Goal: Information Seeking & Learning: Learn about a topic

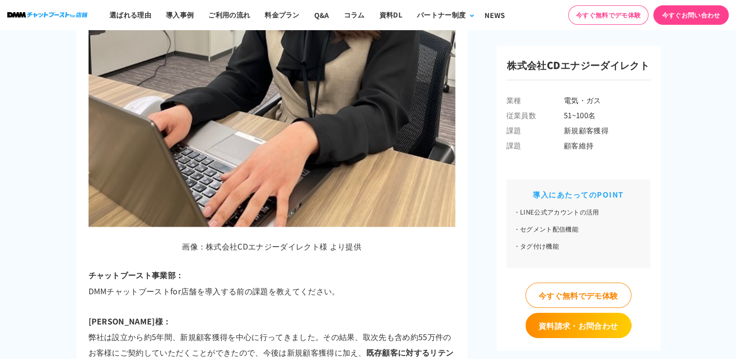
scroll to position [1705, 0]
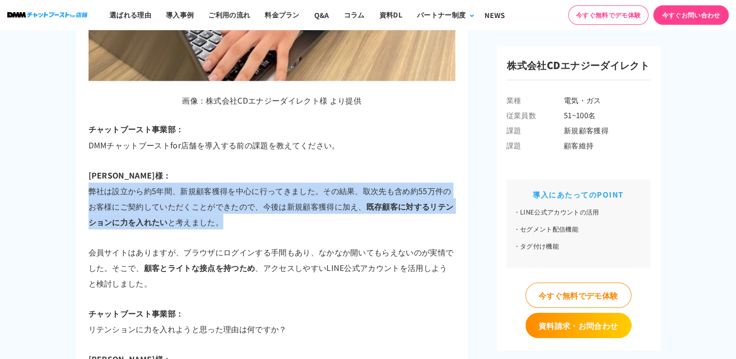
drag, startPoint x: 89, startPoint y: 171, endPoint x: 324, endPoint y: 203, distance: 237.8
click at [324, 203] on p "[PERSON_NAME]様： 弊社は設立から約5年間、新規顧客獲得を中心に行ってきました。その結果、取次先も含め約55万件のお客様にご契約していただくことが…" at bounding box center [272, 198] width 367 height 62
click at [324, 204] on p "[PERSON_NAME]様： 弊社は設立から約5年間、新規顧客獲得を中心に行ってきました。その結果、取次先も含め約55万件のお客様にご契約していただくことが…" at bounding box center [272, 198] width 367 height 62
click at [285, 196] on p "[PERSON_NAME]様： 弊社は設立から約5年間、新規顧客獲得を中心に行ってきました。その結果、取次先も含め約55万件のお客様にご契約していただくことが…" at bounding box center [272, 198] width 367 height 62
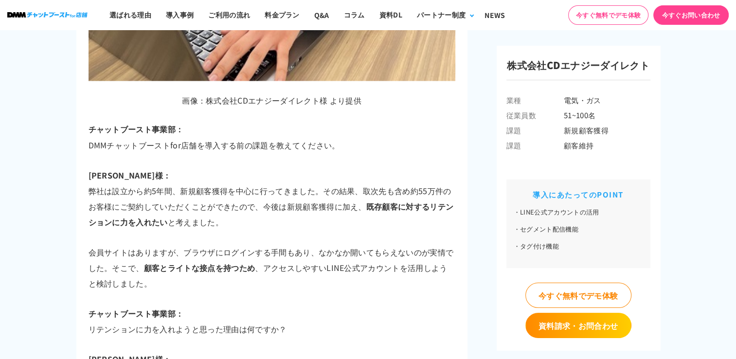
scroll to position [1851, 0]
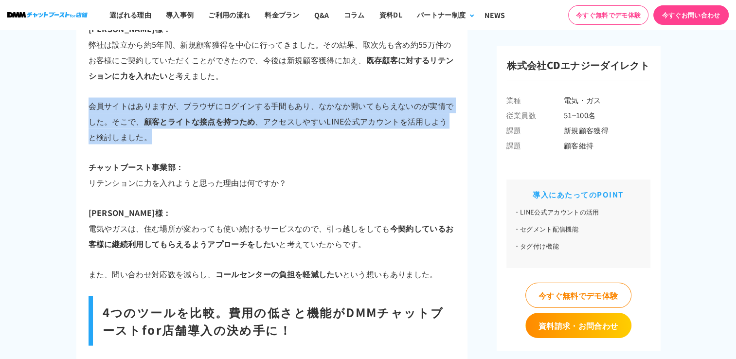
drag, startPoint x: 88, startPoint y: 86, endPoint x: 193, endPoint y: 124, distance: 111.3
click at [193, 124] on p "会員サイトはありますが、ブラウザにログインする手間もあり、なかなか開いてもらえないのが実情でした。そこで、 顧客とライトな接点を持つため 、アクセスしやすいL…" at bounding box center [272, 121] width 367 height 47
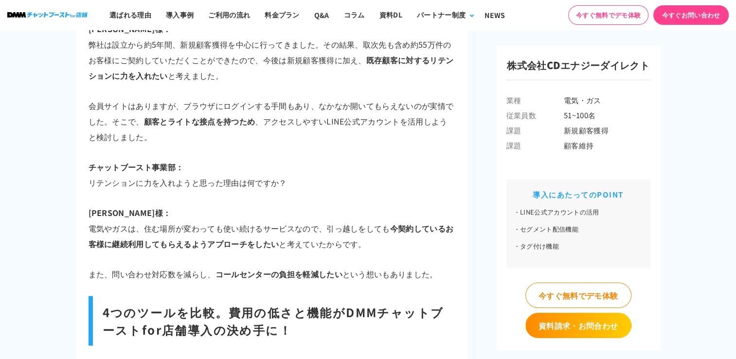
drag, startPoint x: 193, startPoint y: 124, endPoint x: 232, endPoint y: 135, distance: 40.6
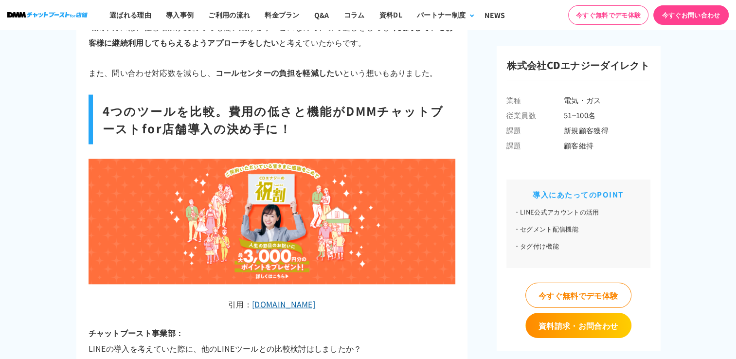
scroll to position [2094, 0]
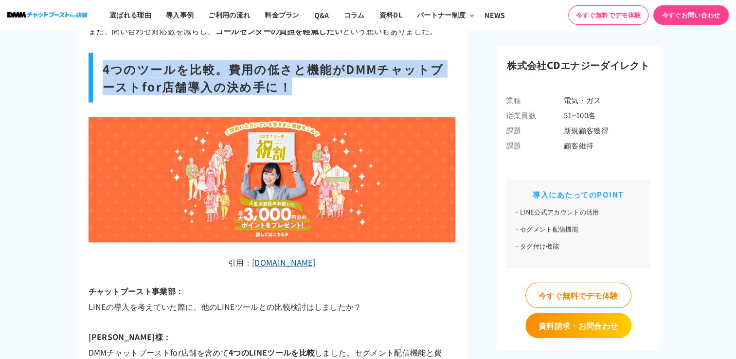
drag, startPoint x: 102, startPoint y: 50, endPoint x: 293, endPoint y: 73, distance: 193.2
click at [293, 73] on h2 "4つのツールを比較。費用の低さと機能がDMMチャットブーストfor店舗導入の決め手に！" at bounding box center [272, 78] width 367 height 50
click at [291, 65] on h2 "4つのツールを比較。費用の低さと機能がDMMチャットブーストfor店舗導入の決め手に！" at bounding box center [272, 78] width 367 height 50
drag, startPoint x: 284, startPoint y: 66, endPoint x: 103, endPoint y: 44, distance: 181.8
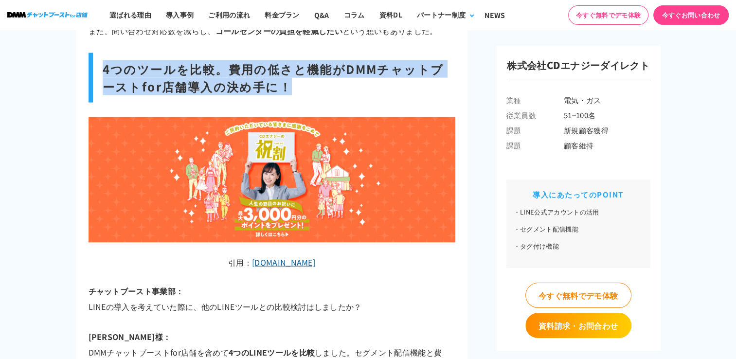
click at [103, 53] on h2 "4つのツールを比較。費用の低さと機能がDMMチャットブーストfor店舗導入の決め手に！" at bounding box center [272, 78] width 367 height 50
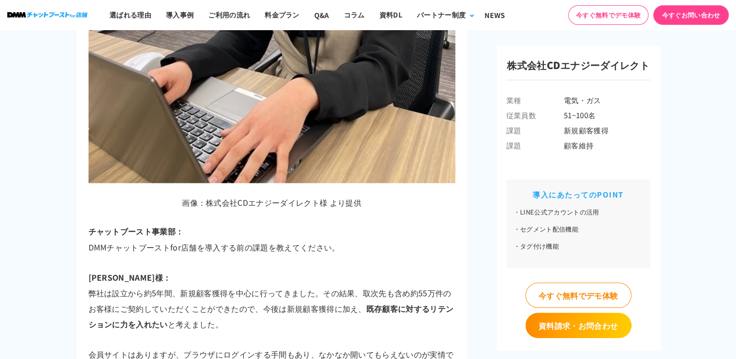
scroll to position [1753, 0]
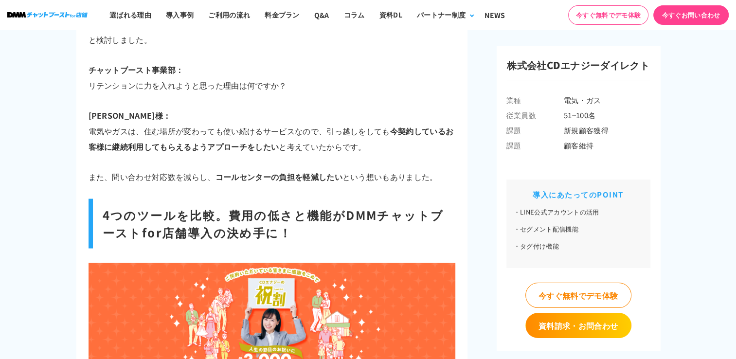
click at [207, 108] on p "[PERSON_NAME]様： 電気やガスは、住む場所が変わっても使い続けるサービスなので、引っ越しをしても 今契約しているお客様に継続利用してもらえるようア…" at bounding box center [272, 131] width 367 height 47
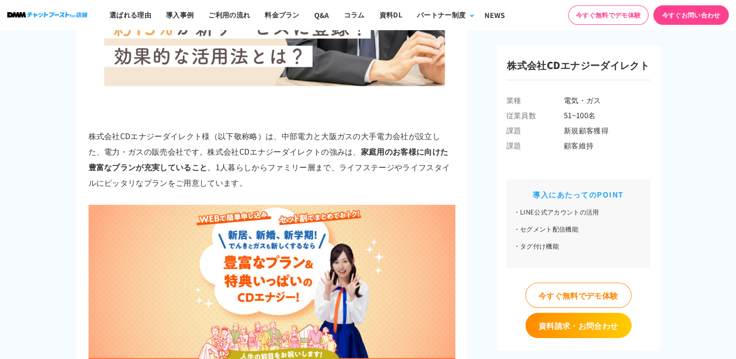
scroll to position [342, 0]
click at [209, 176] on p "株式会社CDエナジーダイレクト様（以下敬称略）は、中部電力と大阪ガスの大手電力会社が設立した、電力・ガスの販売会社です。株式会社CDエナジーダイレクトの強みは…" at bounding box center [272, 159] width 367 height 62
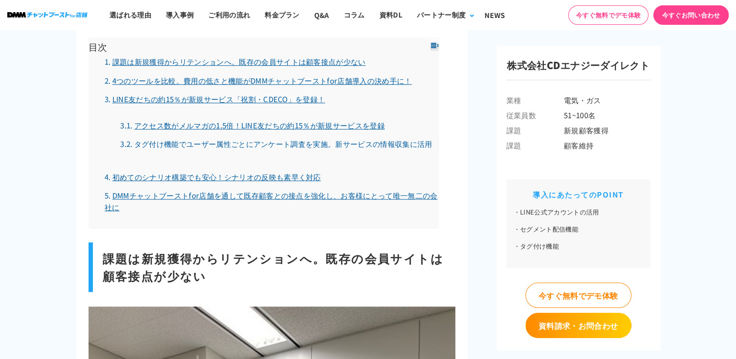
scroll to position [975, 0]
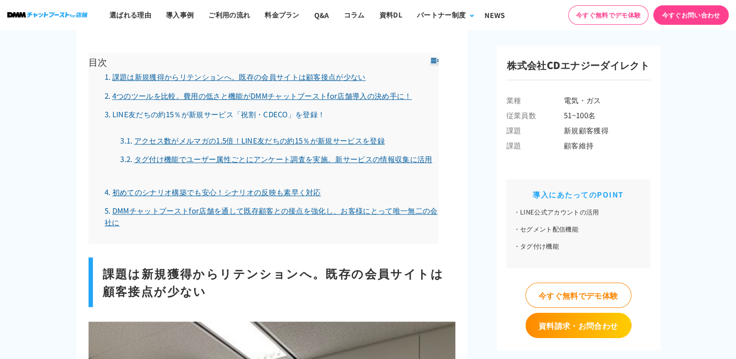
click at [272, 109] on link "LINE友だちの約15％が新規サービス「祝割・CDECO」を登録！" at bounding box center [215, 114] width 220 height 10
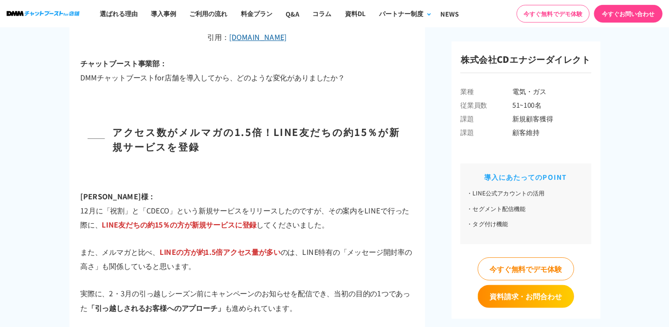
scroll to position [2775, 0]
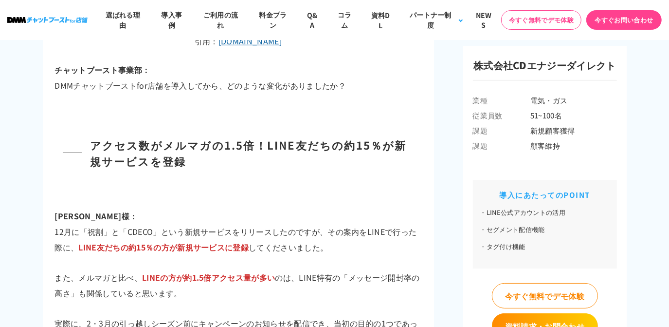
click at [63, 137] on h3 "アクセス数がメルマガの1.5倍！LINE友だちの約15％が新規サービスを登録" at bounding box center [238, 153] width 367 height 32
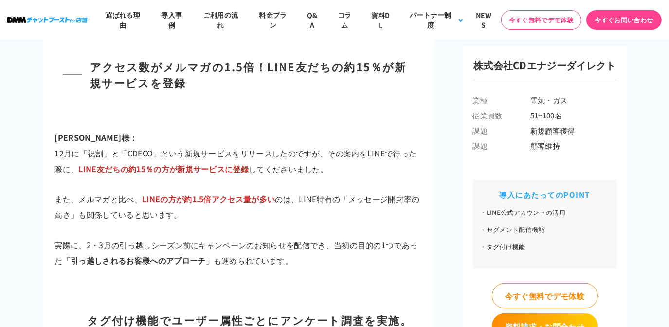
scroll to position [2908, 0]
